Goal: Task Accomplishment & Management: Manage account settings

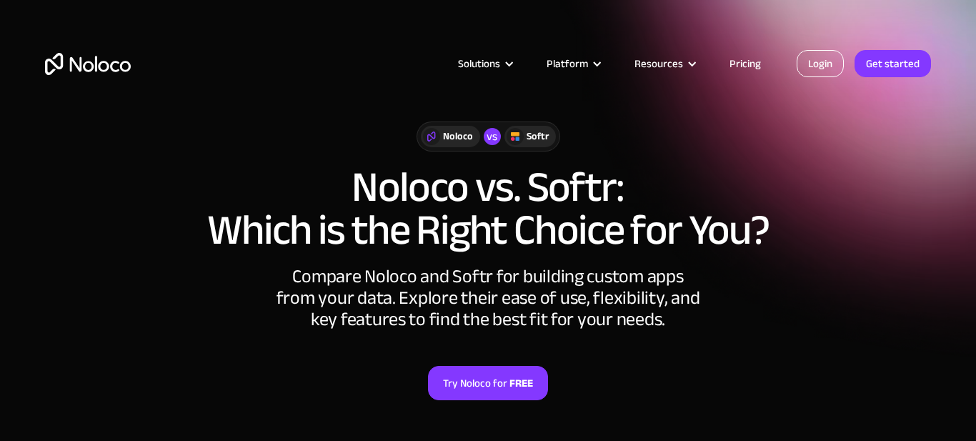
click at [832, 59] on link "Login" at bounding box center [820, 63] width 47 height 27
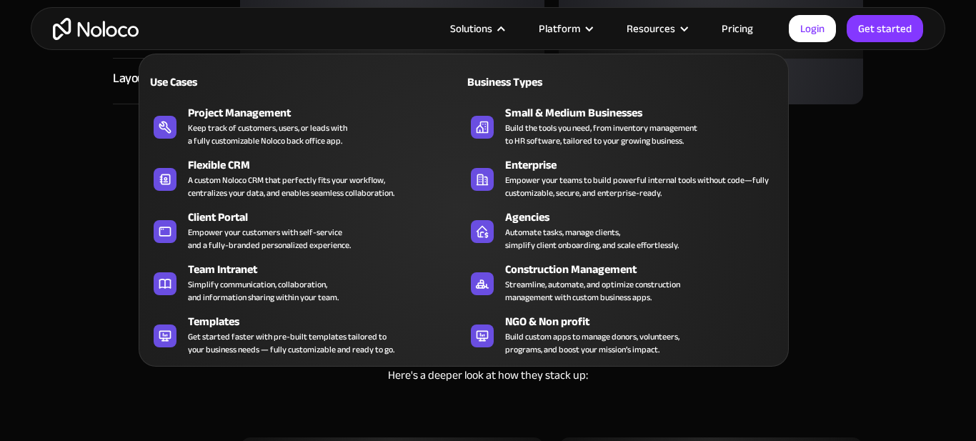
scroll to position [1939, 0]
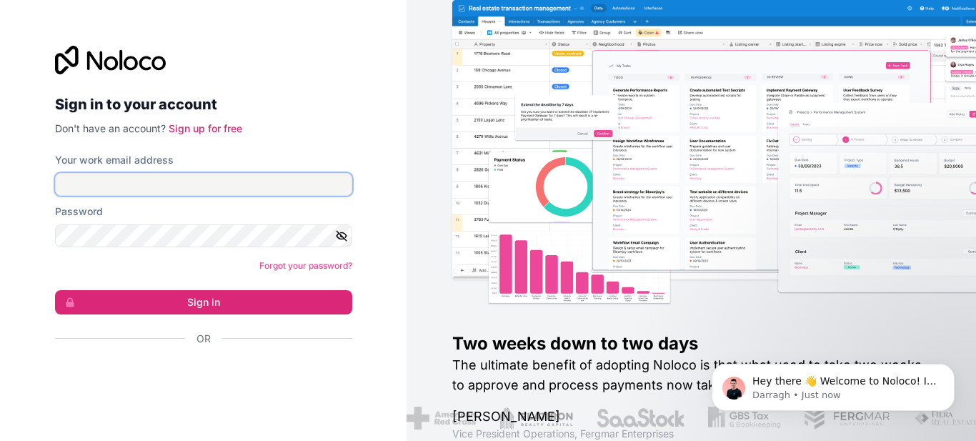
click at [238, 184] on input "Your work email address" at bounding box center [203, 184] width 297 height 23
type input "[EMAIL_ADDRESS][DOMAIN_NAME]"
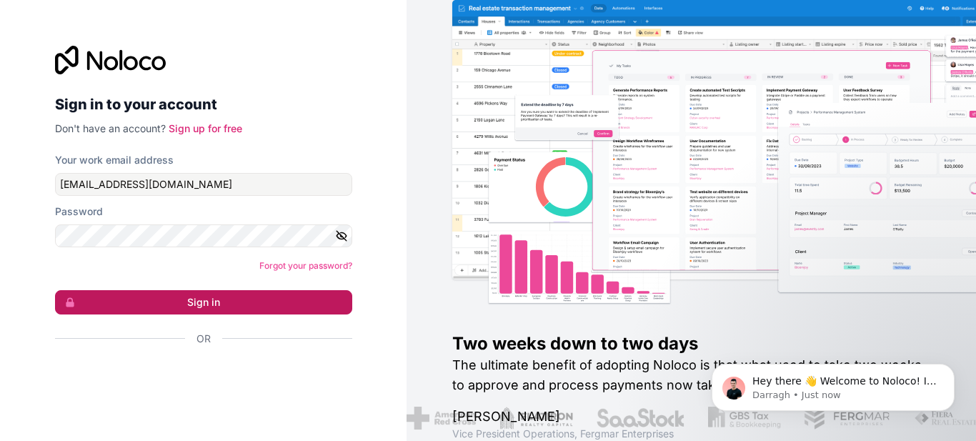
click at [239, 293] on button "Sign in" at bounding box center [203, 302] width 297 height 24
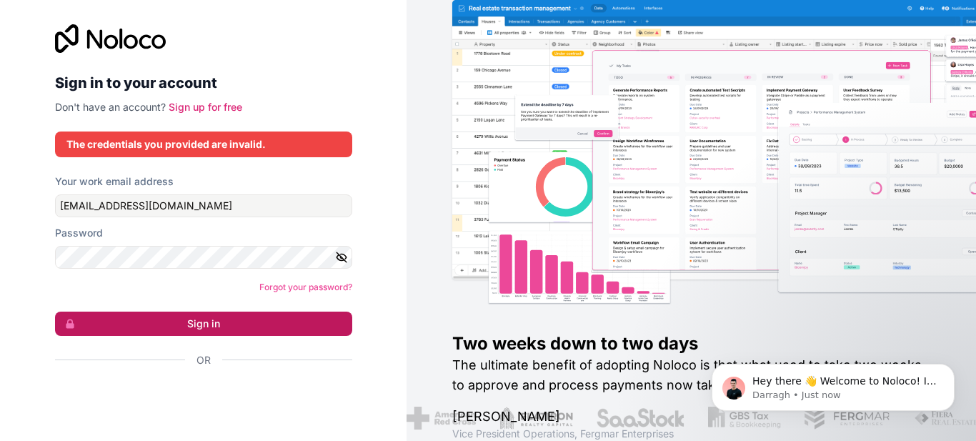
click at [239, 293] on div "Forgot your password?" at bounding box center [203, 287] width 297 height 14
